Goal: Task Accomplishment & Management: Use online tool/utility

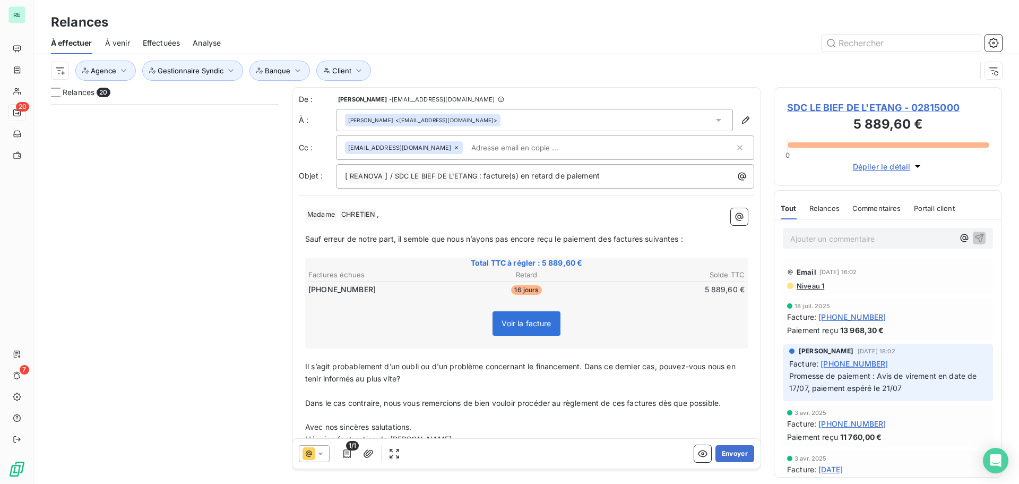
scroll to position [372, 220]
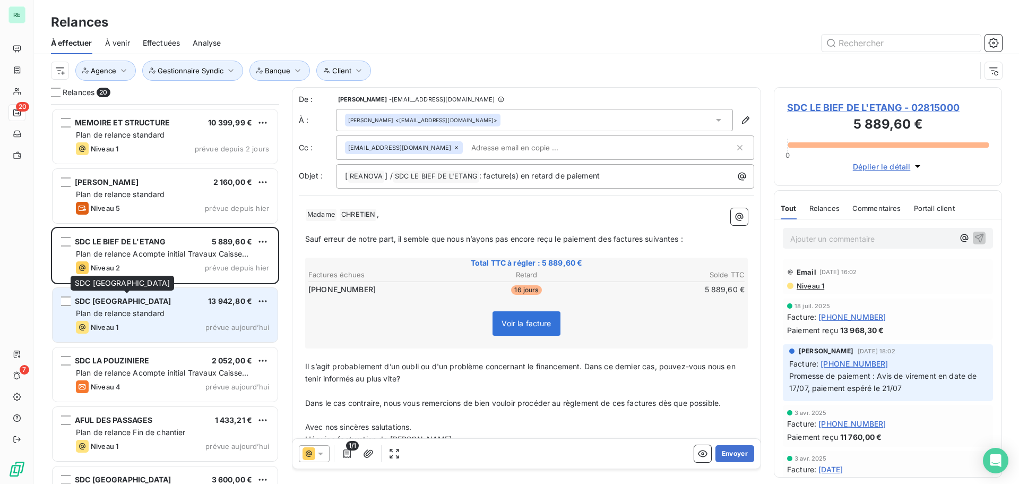
click at [146, 305] on span "SDC [GEOGRAPHIC_DATA]" at bounding box center [123, 300] width 96 height 9
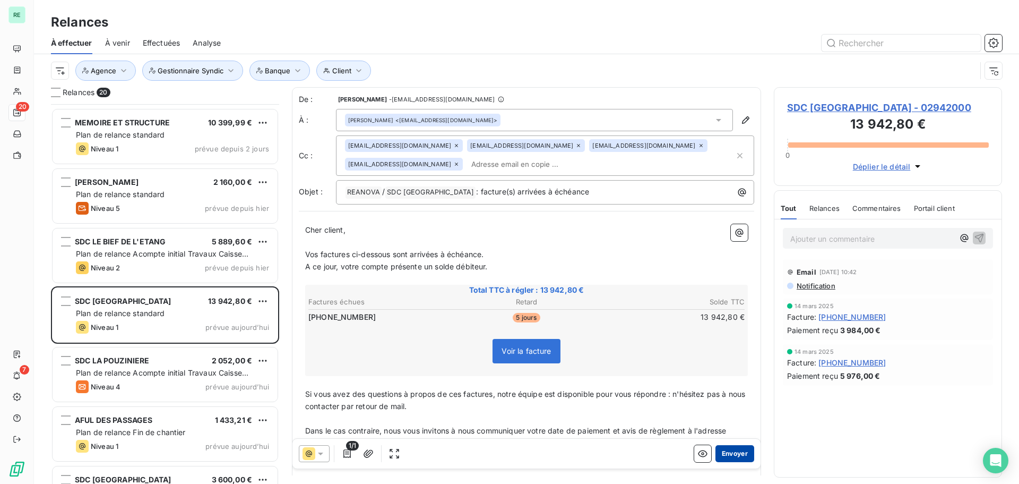
click at [720, 449] on button "Envoyer" at bounding box center [735, 453] width 39 height 17
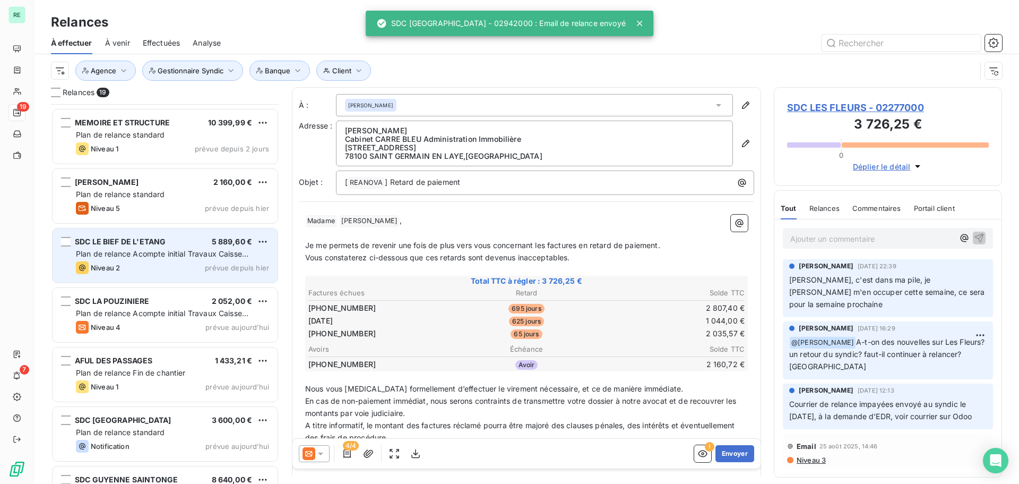
click at [140, 245] on span "SDC LE BIEF DE L'ETANG" at bounding box center [120, 241] width 91 height 9
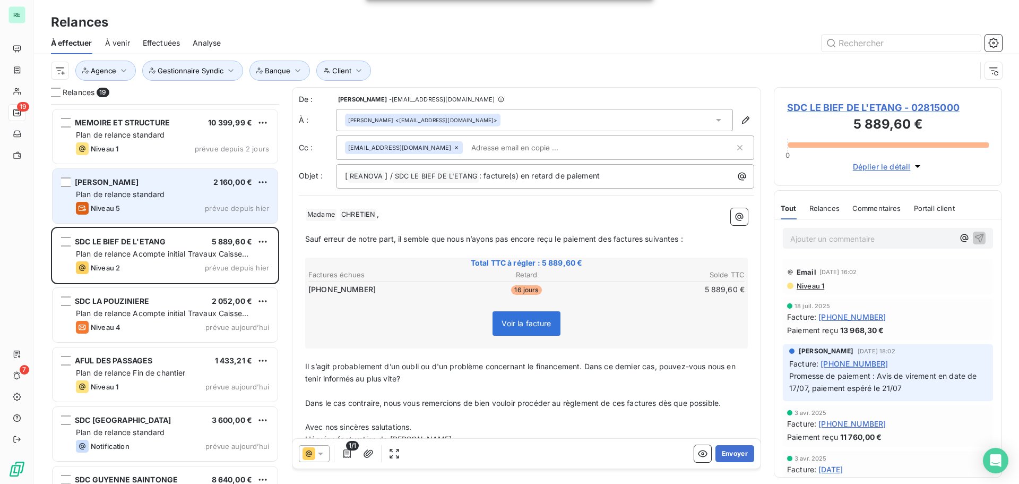
click at [160, 186] on div "[PERSON_NAME] 2 160,00 €" at bounding box center [172, 182] width 193 height 10
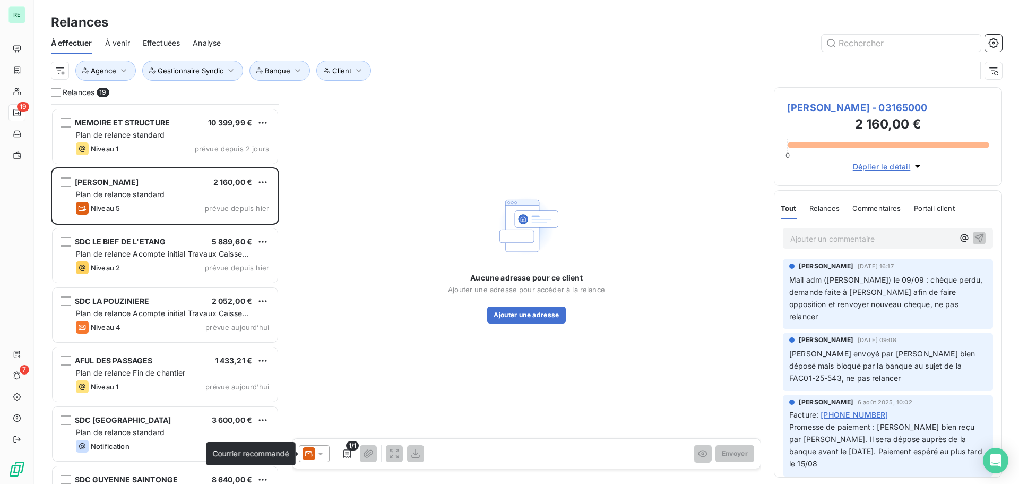
click at [314, 452] on icon at bounding box center [309, 453] width 13 height 13
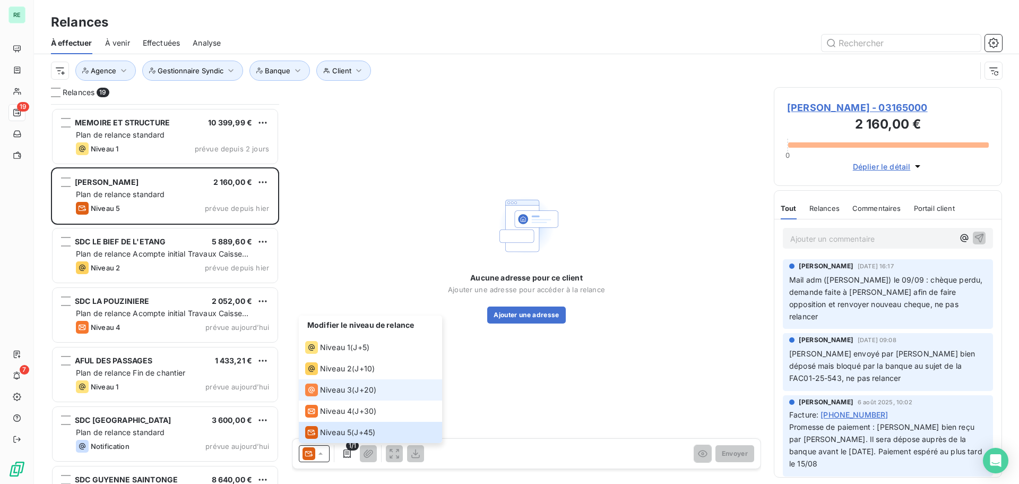
click at [339, 384] on div "Niveau 3" at bounding box center [328, 389] width 47 height 13
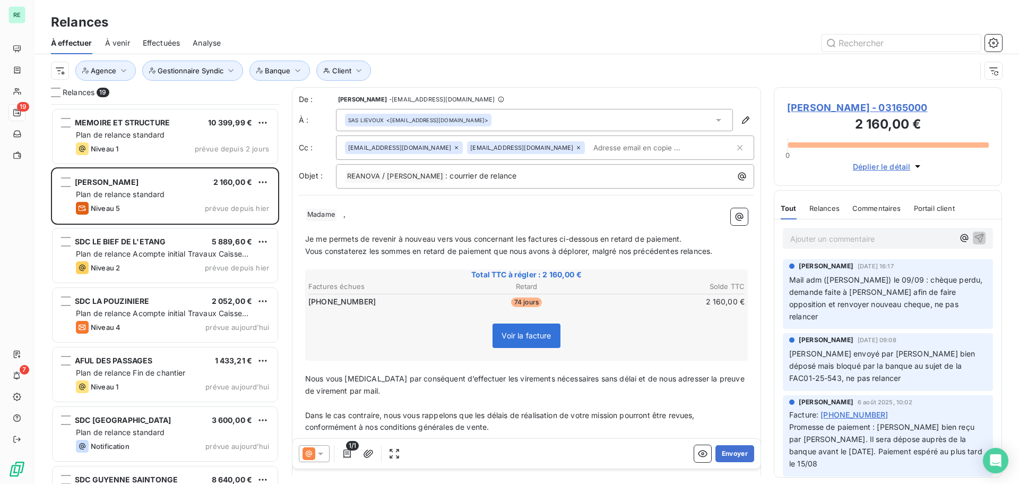
drag, startPoint x: 344, startPoint y: 216, endPoint x: 348, endPoint y: 210, distance: 7.5
click at [344, 215] on span "," at bounding box center [345, 213] width 2 height 9
click at [314, 456] on icon at bounding box center [309, 453] width 13 height 13
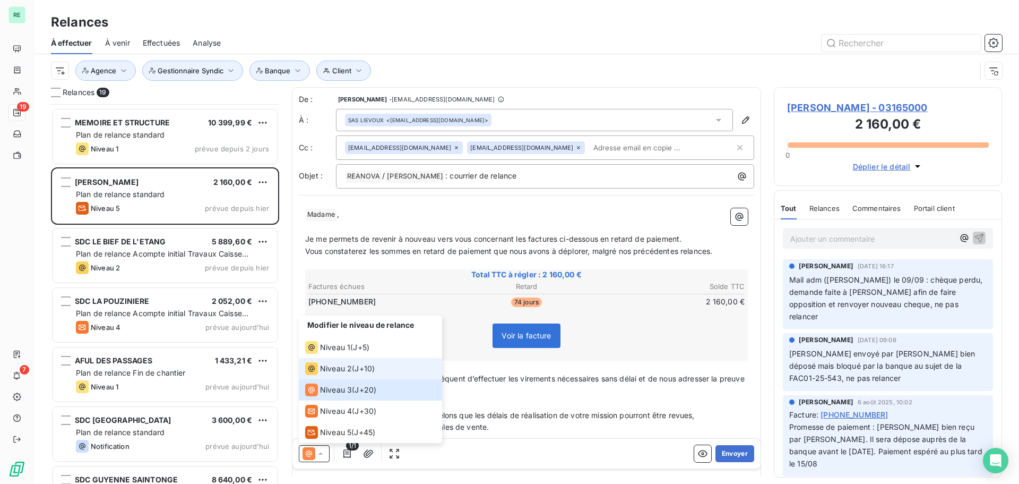
click at [338, 364] on span "Niveau 2" at bounding box center [336, 368] width 32 height 11
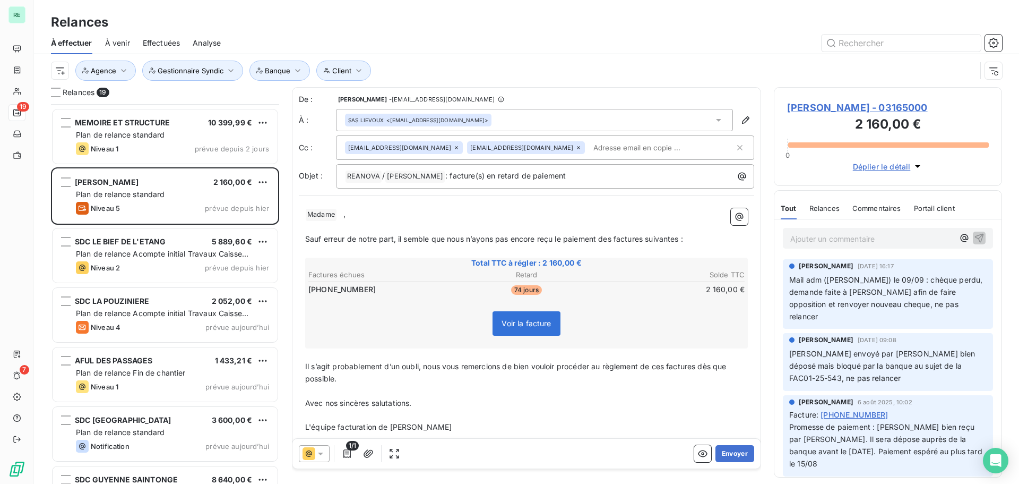
click at [367, 228] on p "﻿" at bounding box center [526, 227] width 443 height 12
click at [341, 217] on p "﻿ Madame ﻿ ﻿ ," at bounding box center [526, 214] width 443 height 13
click at [574, 234] on span "Sauf erreur de notre part, il semble que nous n’ayons pas encore reçu le paieme…" at bounding box center [494, 238] width 378 height 9
click at [482, 237] on span "Sauf erreur de notre part, il semble que nous n’ayons pas encore reçu le paieme…" at bounding box center [494, 238] width 378 height 9
click at [388, 238] on span "Sauf erreur de notre part, il semble que nous n’ayons pas encore reçu le paieme…" at bounding box center [494, 238] width 378 height 9
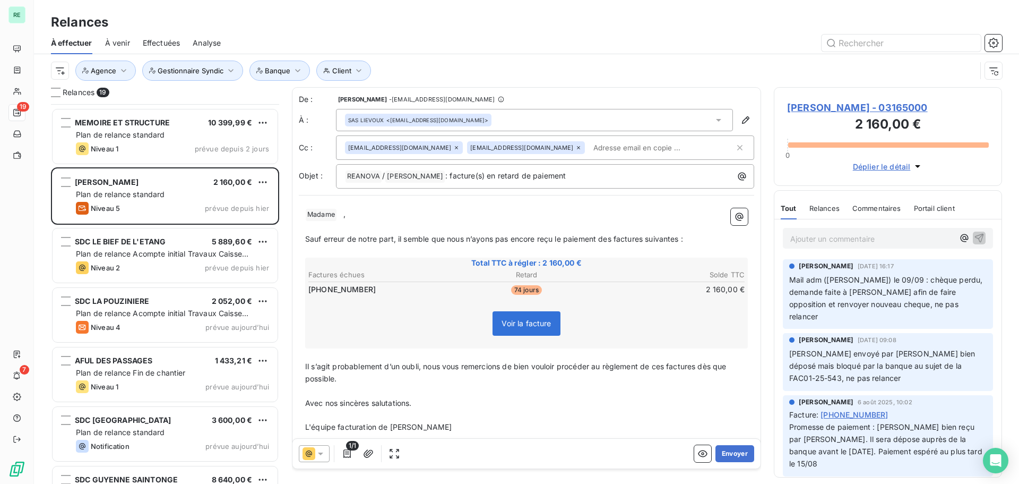
click at [397, 239] on span "Sauf erreur de notre part, il semble que nous n’ayons pas encore reçu le paieme…" at bounding box center [494, 238] width 378 height 9
click at [435, 236] on span "Sauf erreur de notre part, il semble que nous n’ayons pas encore reçu le paieme…" at bounding box center [494, 238] width 378 height 9
drag, startPoint x: 476, startPoint y: 234, endPoint x: 484, endPoint y: 234, distance: 8.0
click at [477, 234] on span "Sauf erreur de notre part, il semble que nous n’ayons pas encore reçu le paieme…" at bounding box center [494, 238] width 378 height 9
click at [499, 237] on span "Sauf erreur de notre part, il semble que nous n’ayons pas encore reçu le paieme…" at bounding box center [494, 238] width 378 height 9
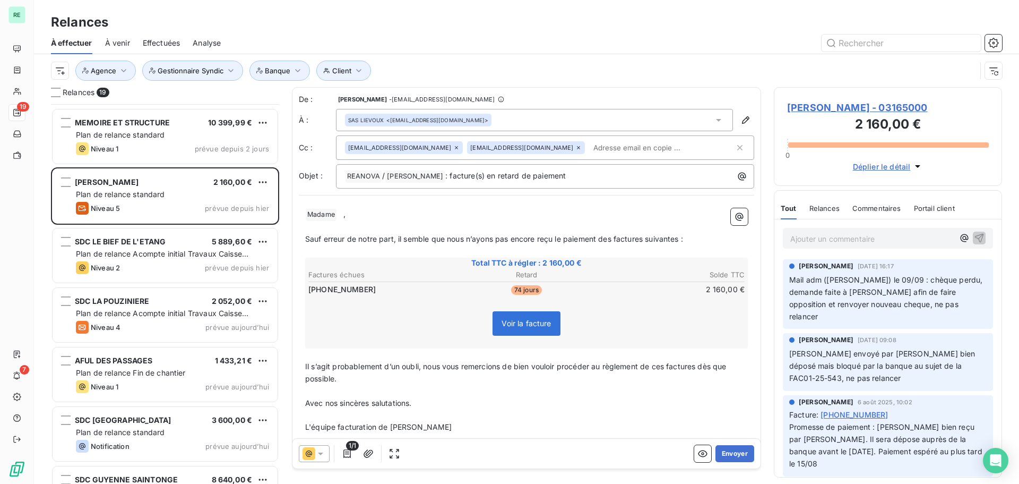
click at [551, 237] on span "Sauf erreur de notre part, il semble que nous n’ayons pas encore reçu le paieme…" at bounding box center [494, 238] width 378 height 9
click at [574, 236] on span "Sauf erreur de notre part, il semble que nous n’ayons pas encore reçu le paieme…" at bounding box center [494, 238] width 378 height 9
click at [689, 235] on p "Sauf erreur de notre part, il semble que nous n’ayons pas encore reçu le paieme…" at bounding box center [526, 239] width 443 height 12
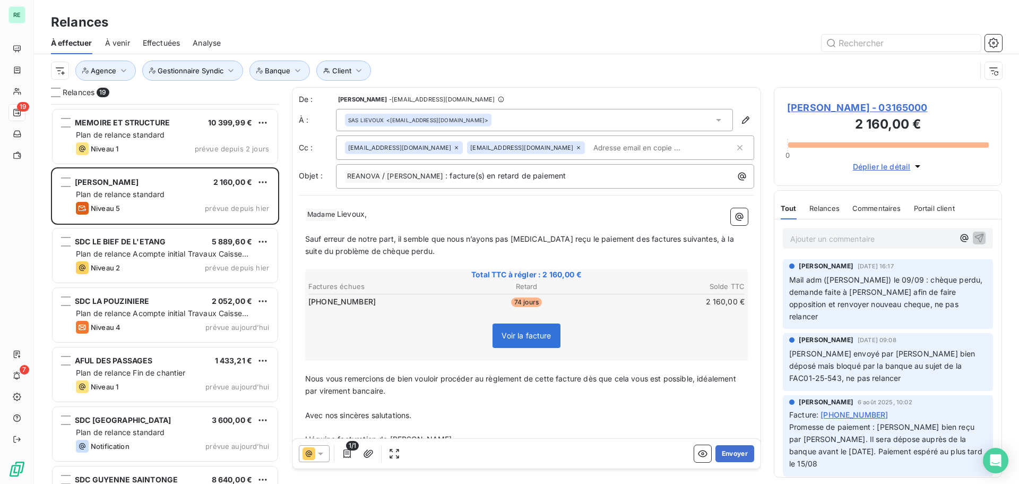
click at [339, 218] on span "Lievoux," at bounding box center [352, 213] width 30 height 9
click at [576, 146] on icon at bounding box center [579, 147] width 6 height 6
click at [730, 452] on button "Envoyer" at bounding box center [735, 453] width 39 height 17
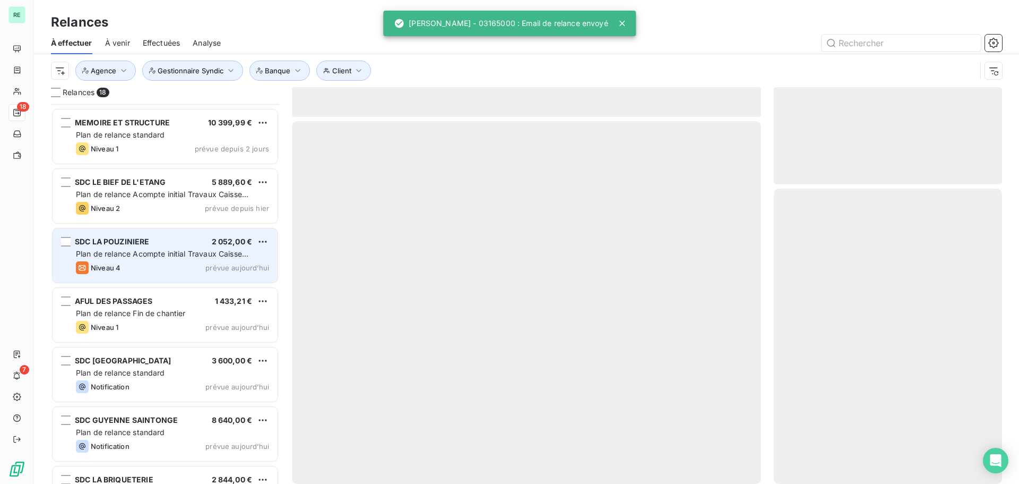
click at [102, 251] on span "Plan de relance Acompte initial Travaux Caisse d'Epargne" at bounding box center [162, 259] width 173 height 20
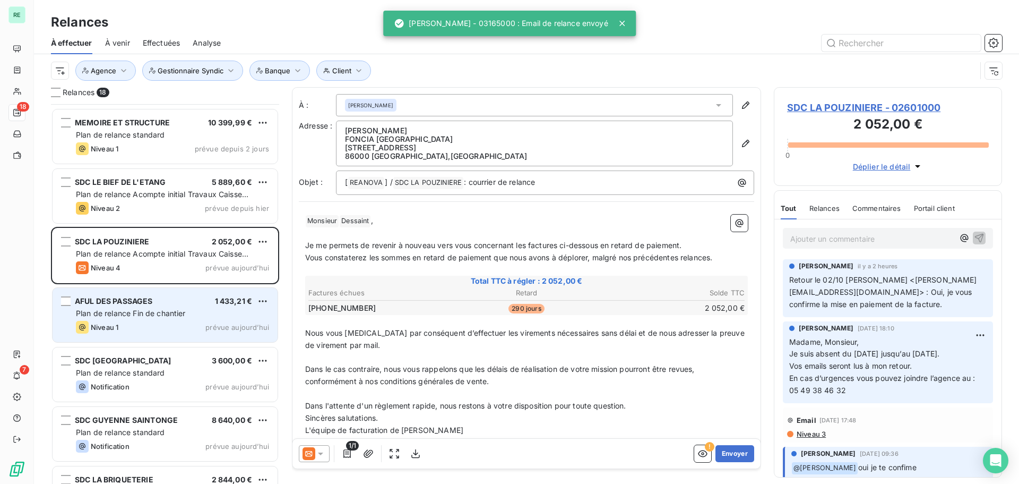
click at [135, 310] on span "Plan de relance Fin de chantier" at bounding box center [131, 312] width 110 height 9
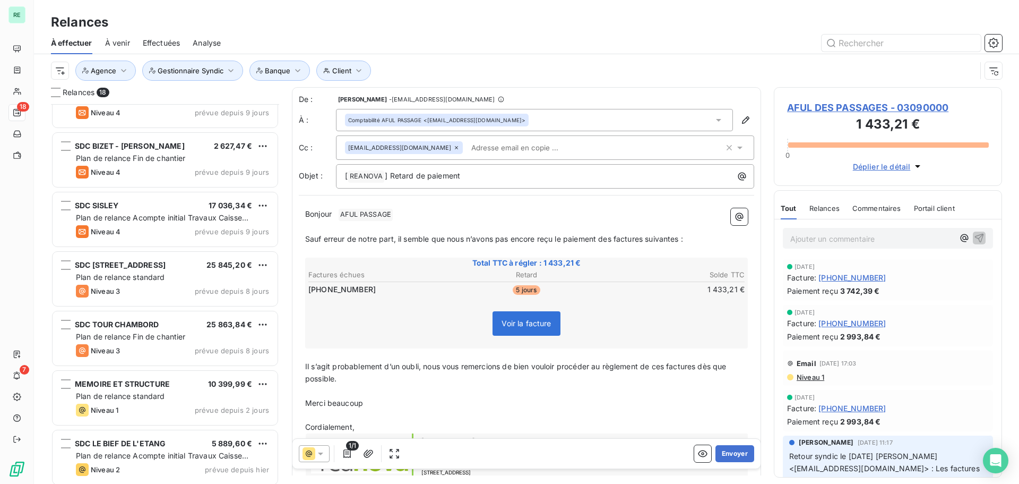
scroll to position [385, 0]
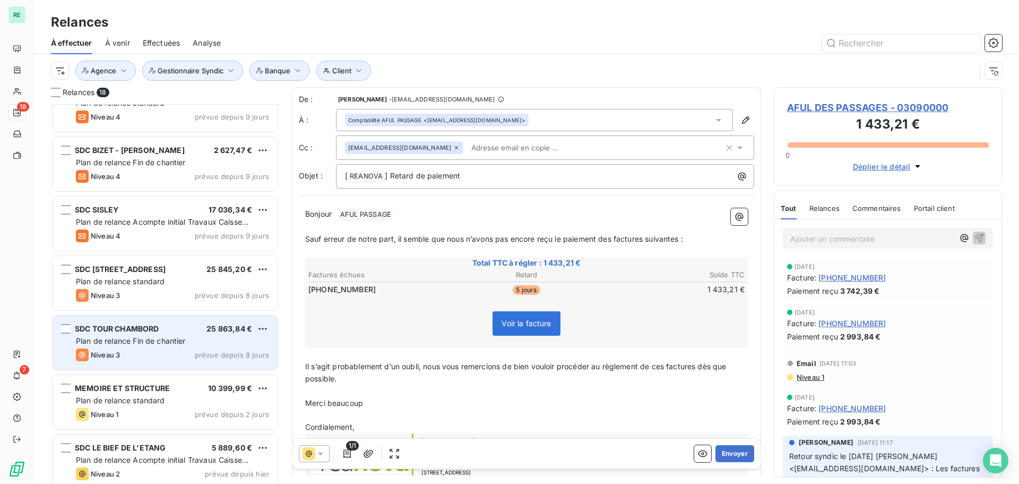
click at [126, 337] on span "Plan de relance Fin de chantier" at bounding box center [131, 340] width 110 height 9
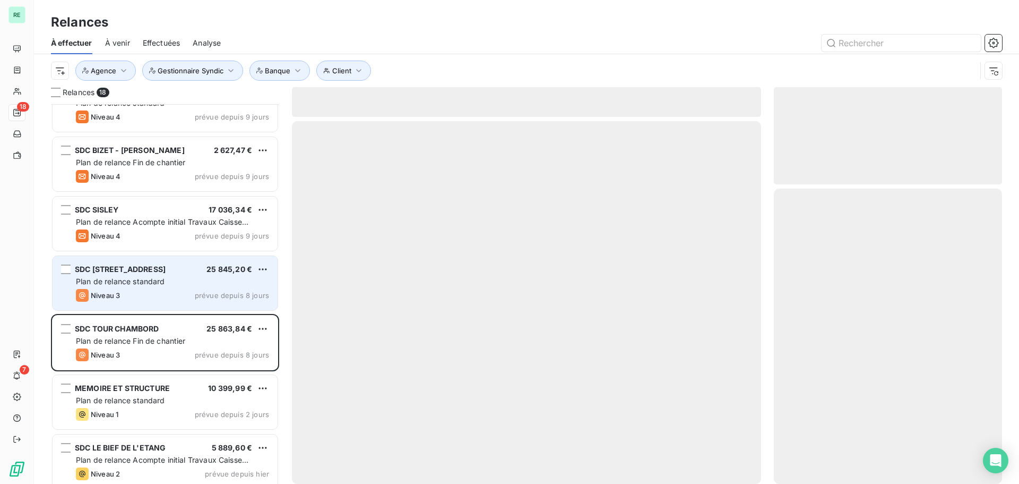
click at [135, 282] on span "Plan de relance standard" at bounding box center [120, 281] width 89 height 9
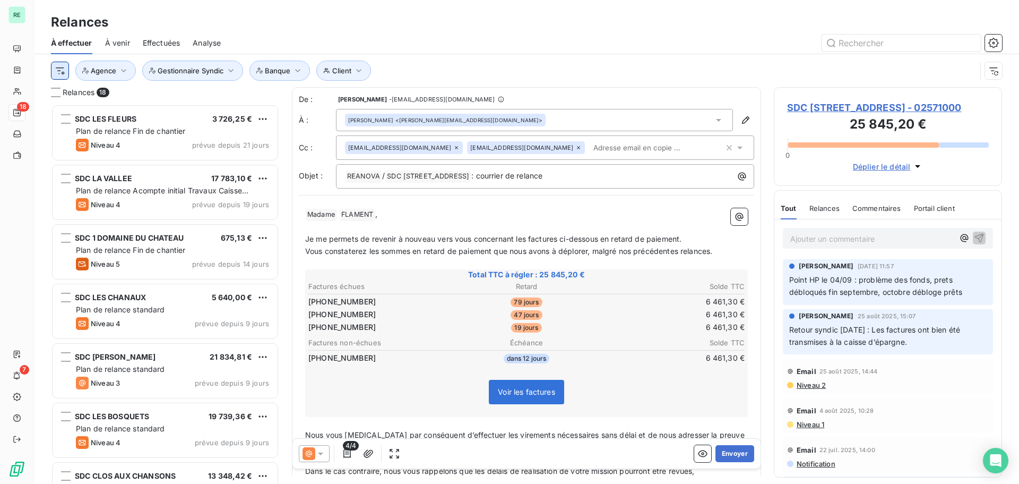
click at [63, 69] on html "RE 18 7 Relances À effectuer À venir Effectuées Analyse Client Agence Gestionna…" at bounding box center [509, 242] width 1019 height 484
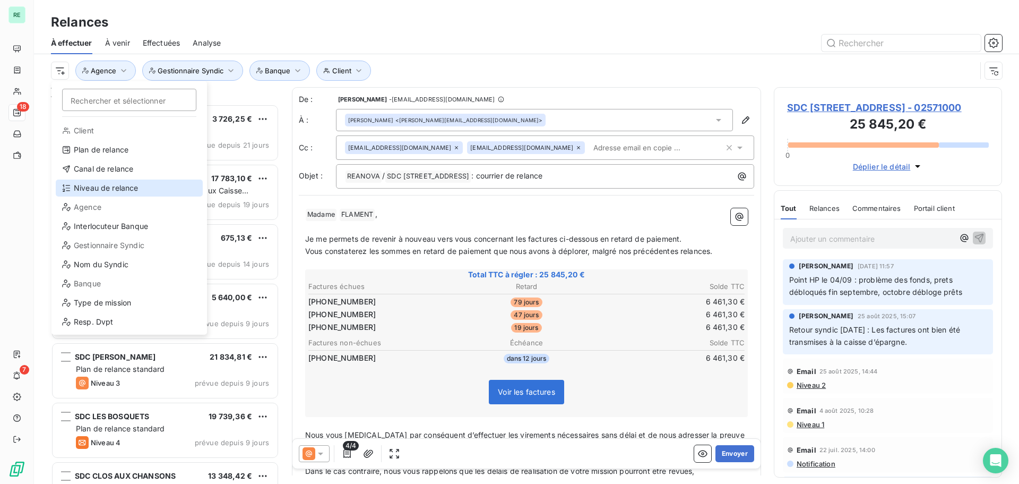
click at [108, 185] on div "Niveau de relance" at bounding box center [129, 187] width 147 height 17
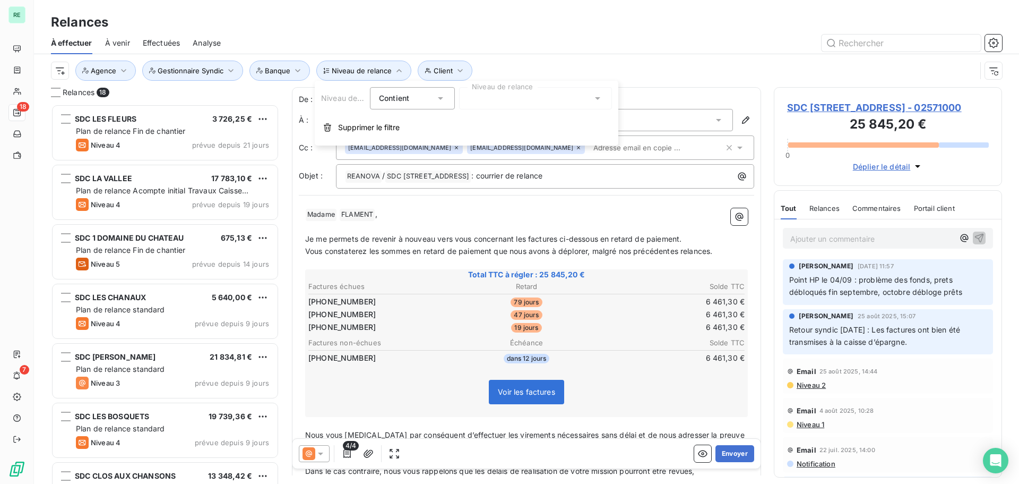
click at [418, 96] on div "Contient is" at bounding box center [407, 98] width 56 height 15
click at [424, 98] on div "Contient" at bounding box center [407, 98] width 56 height 15
click at [496, 94] on div at bounding box center [535, 98] width 153 height 22
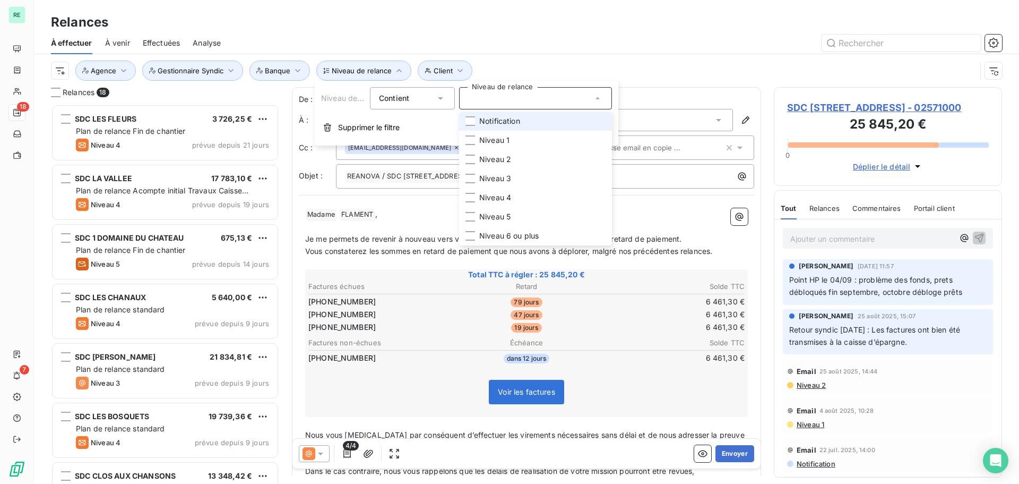
click at [487, 118] on span "Notification" at bounding box center [499, 121] width 41 height 11
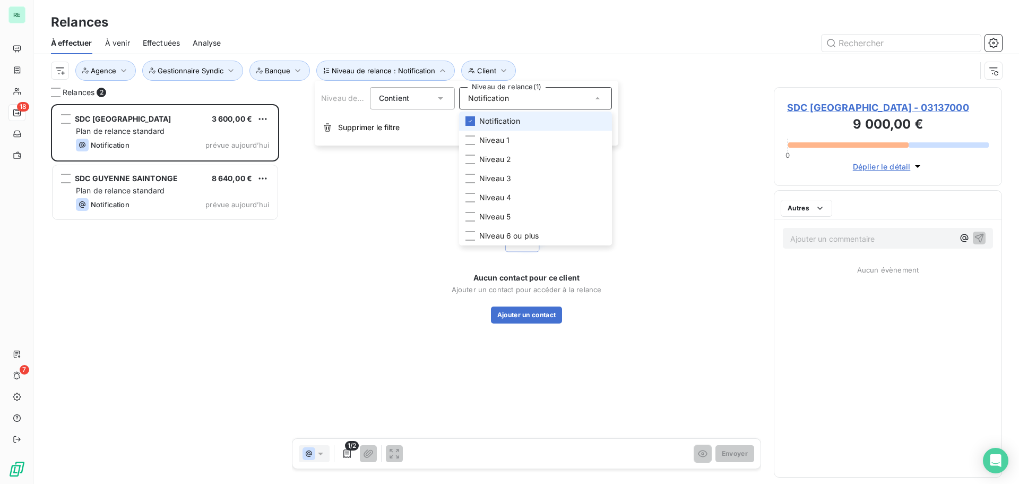
scroll to position [372, 220]
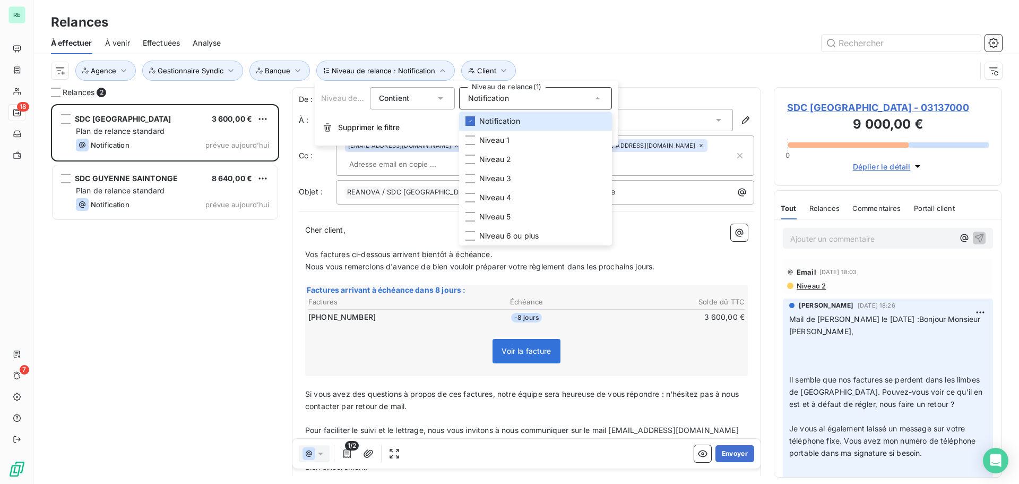
click at [384, 262] on span "Nous vous remercions d'avance de bien vouloir préparer votre règlement dans les…" at bounding box center [479, 266] width 349 height 9
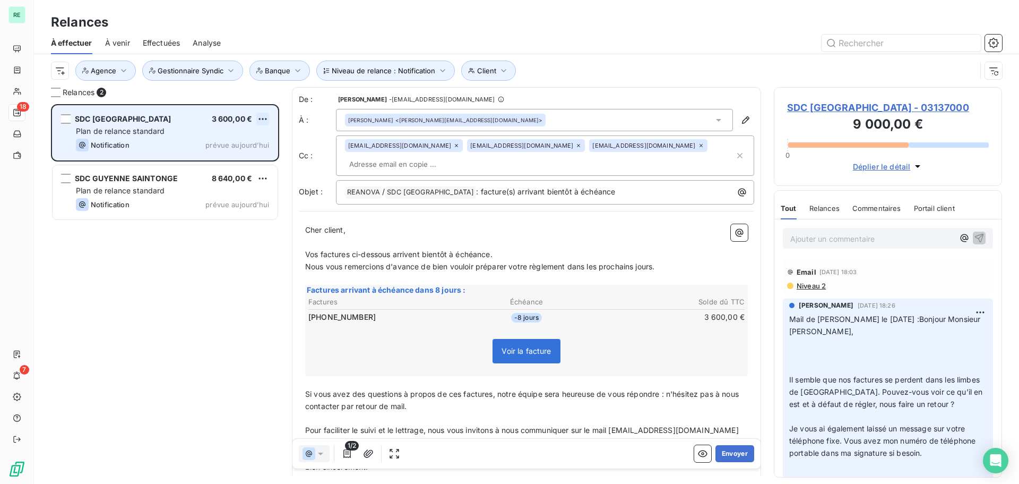
click at [261, 117] on html "RE 18 7 Relances À effectuer À venir Effectuées Analyse Niveau de relance : Not…" at bounding box center [509, 242] width 1019 height 484
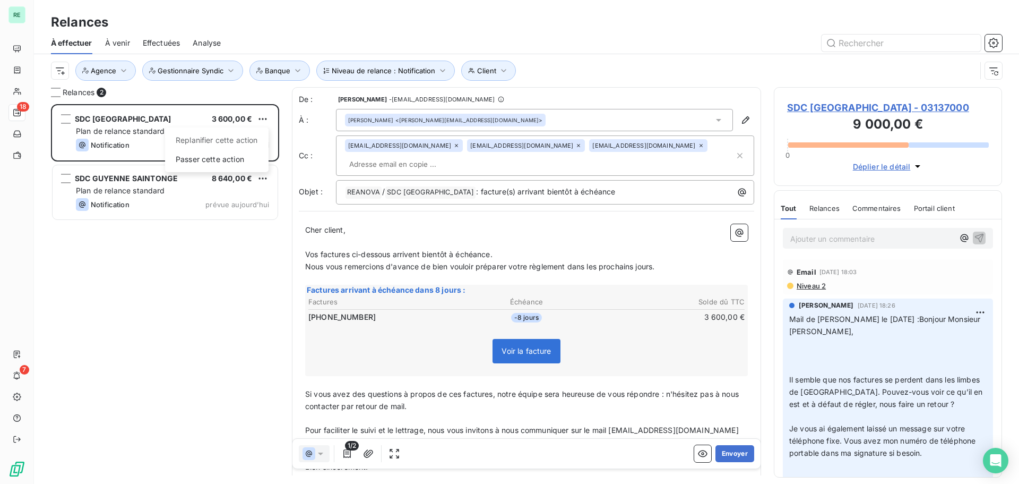
click at [125, 184] on html "RE 18 7 Relances À effectuer À venir Effectuées Analyse Niveau de relance : Not…" at bounding box center [509, 242] width 1019 height 484
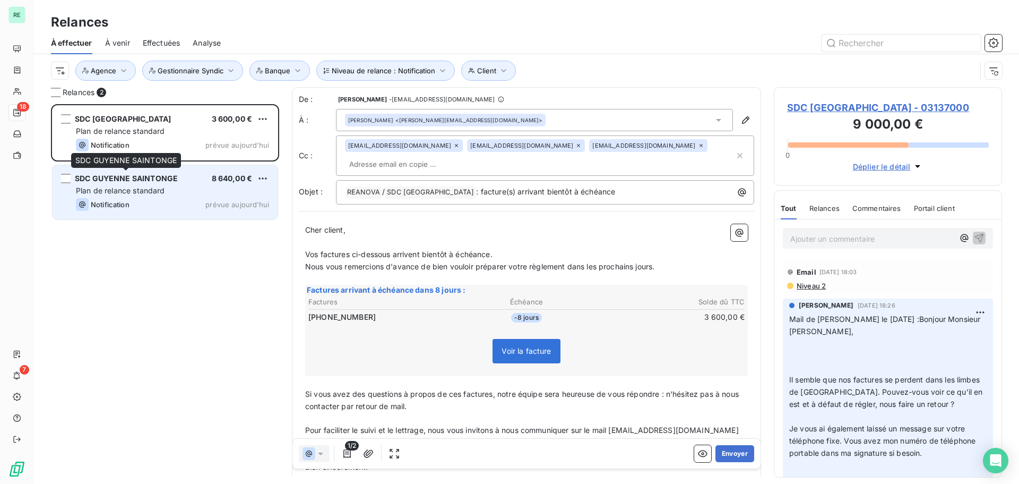
click at [135, 182] on span "SDC GUYENNE SAINTONGE" at bounding box center [126, 178] width 103 height 9
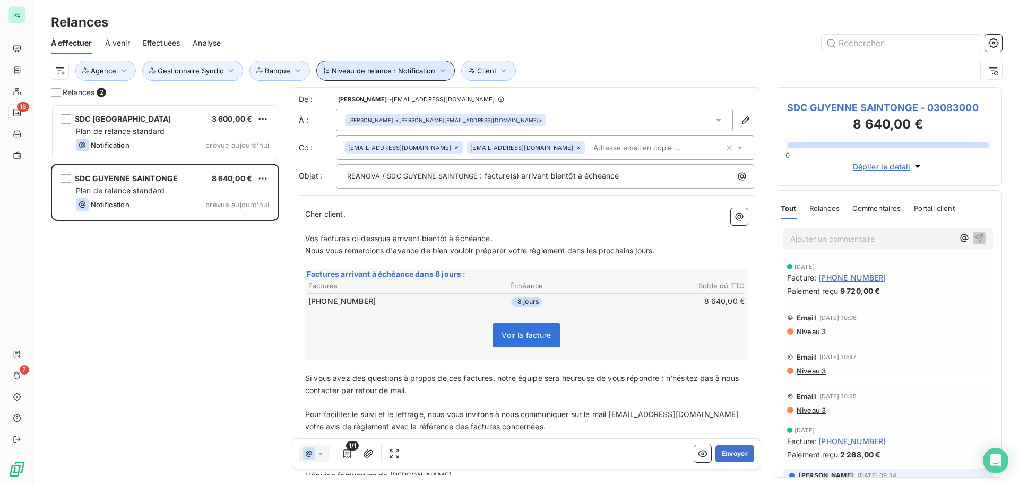
click at [414, 66] on span "Niveau de relance : Notification" at bounding box center [384, 70] width 104 height 8
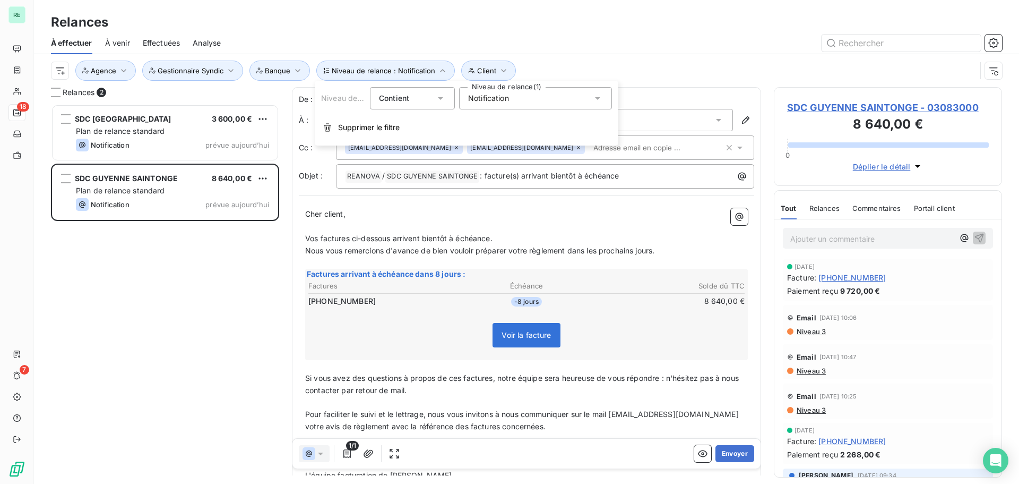
click at [502, 94] on span "Notification" at bounding box center [488, 98] width 41 height 11
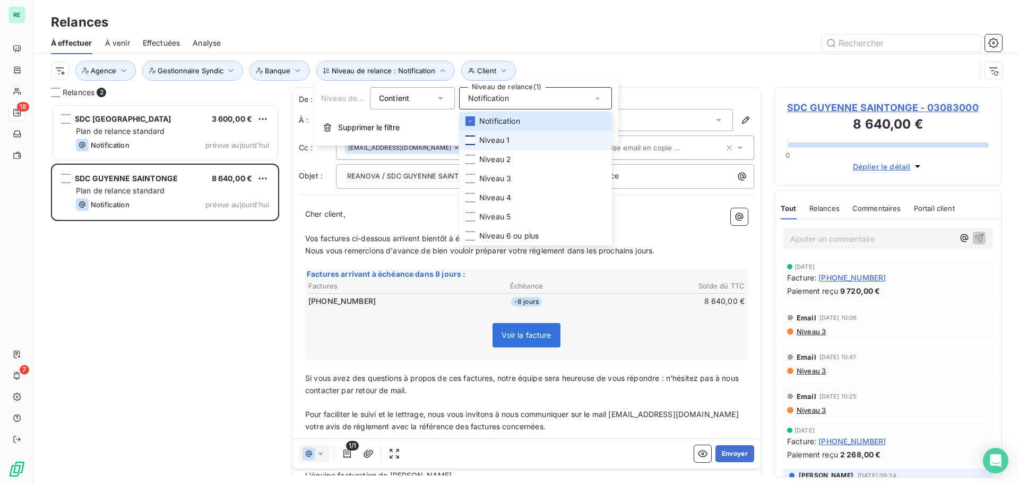
click at [471, 136] on div at bounding box center [471, 140] width 10 height 10
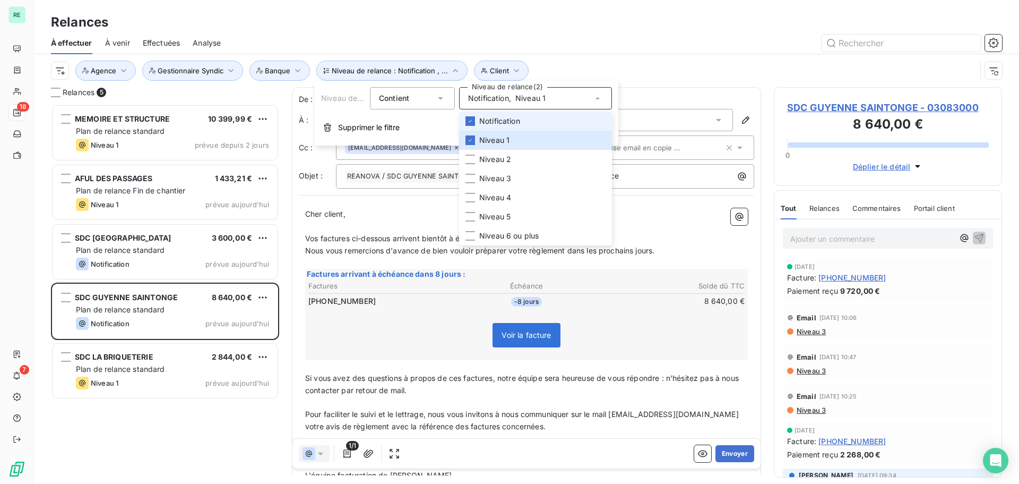
scroll to position [372, 220]
click at [476, 124] on li "Notification" at bounding box center [535, 120] width 153 height 19
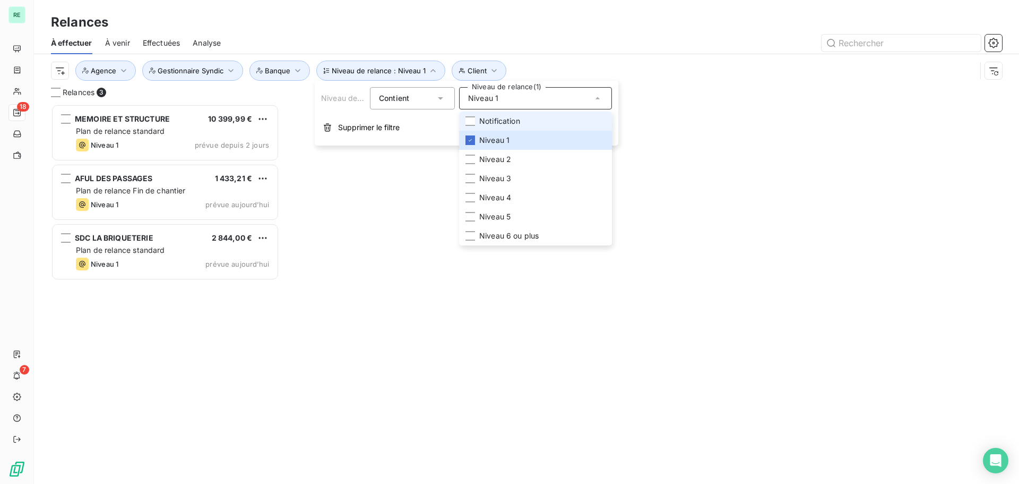
scroll to position [372, 220]
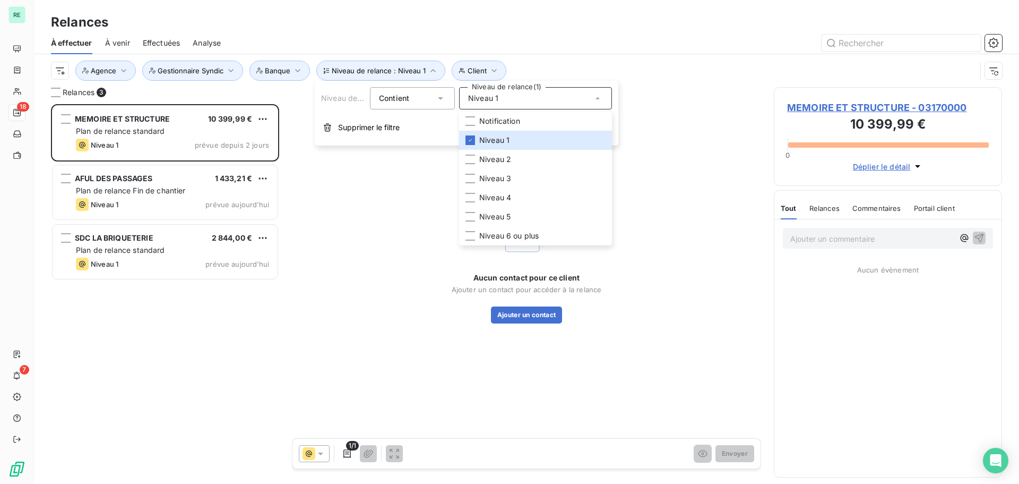
click at [438, 27] on div "Relances" at bounding box center [526, 22] width 985 height 19
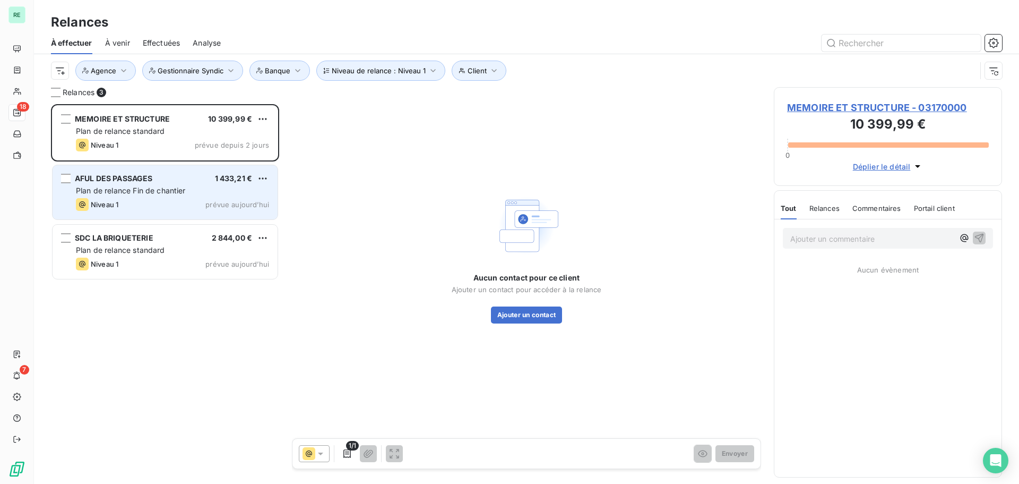
click at [145, 193] on span "Plan de relance Fin de chantier" at bounding box center [131, 190] width 110 height 9
